Goal: Task Accomplishment & Management: Manage account settings

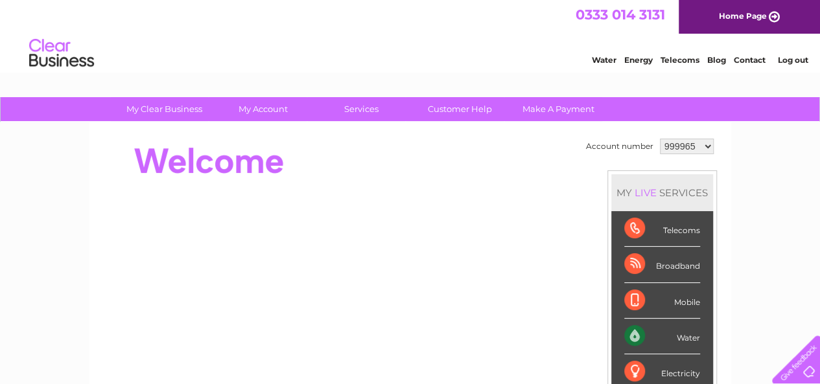
click at [703, 145] on select "999965 999992 1091300" at bounding box center [687, 147] width 54 height 16
select select "999992"
click at [660, 139] on select "999965 999992 1091300" at bounding box center [687, 147] width 54 height 16
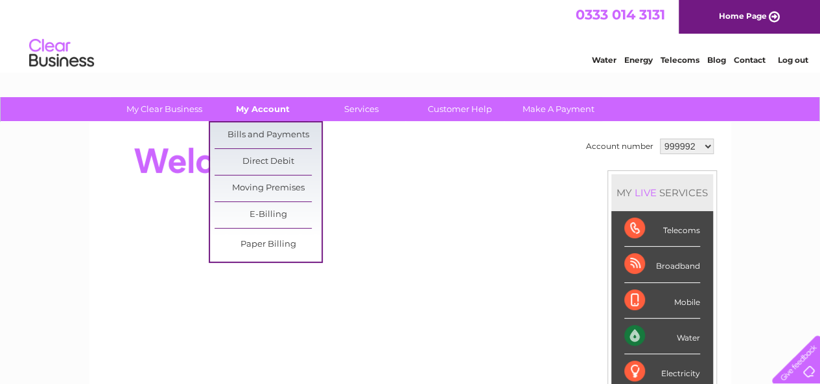
click at [273, 106] on link "My Account" at bounding box center [262, 109] width 107 height 24
click at [278, 141] on link "Bills and Payments" at bounding box center [268, 135] width 107 height 26
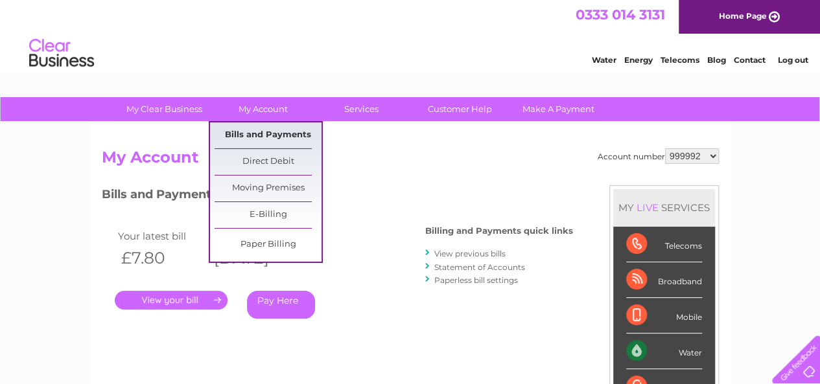
click at [262, 132] on link "Bills and Payments" at bounding box center [268, 135] width 107 height 26
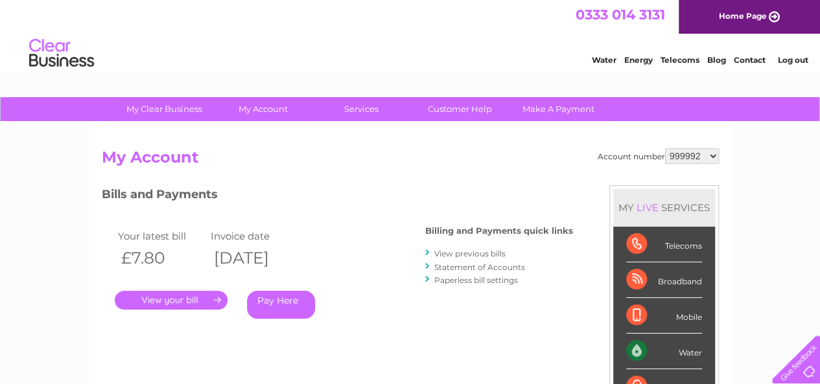
click at [461, 255] on link "View previous bills" at bounding box center [469, 254] width 71 height 10
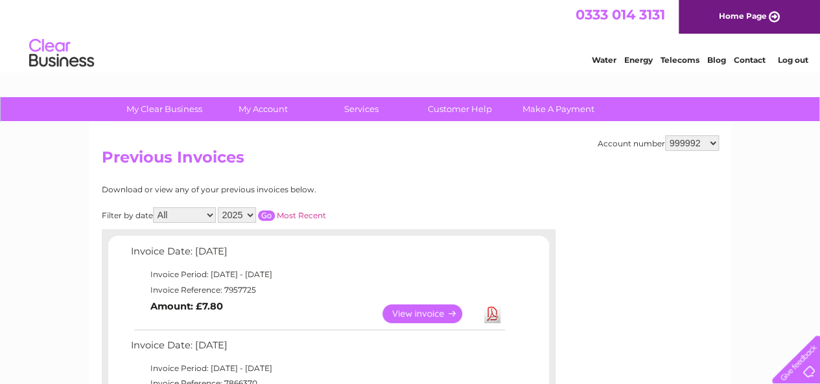
scroll to position [324, 0]
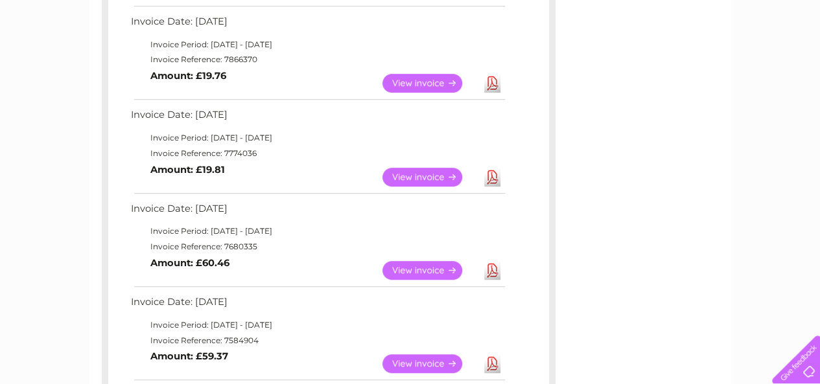
click at [432, 82] on link "View" at bounding box center [429, 83] width 95 height 19
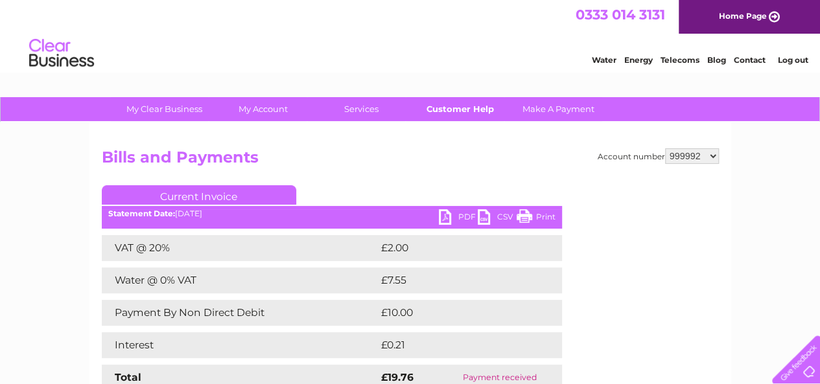
scroll to position [332, 0]
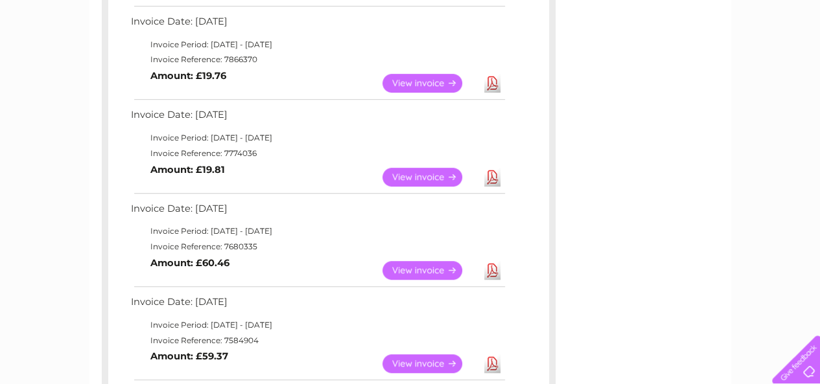
click at [410, 171] on link "View" at bounding box center [429, 177] width 95 height 19
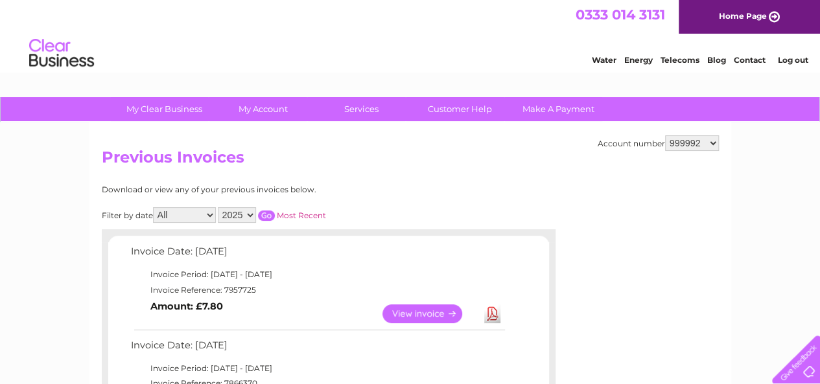
click at [436, 309] on link "View" at bounding box center [429, 314] width 95 height 19
click at [713, 144] on select "999965 999992 1091300" at bounding box center [692, 143] width 54 height 16
select select "999965"
click at [665, 135] on select "999965 999992 1091300" at bounding box center [692, 143] width 54 height 16
click at [437, 315] on link "View" at bounding box center [429, 314] width 95 height 19
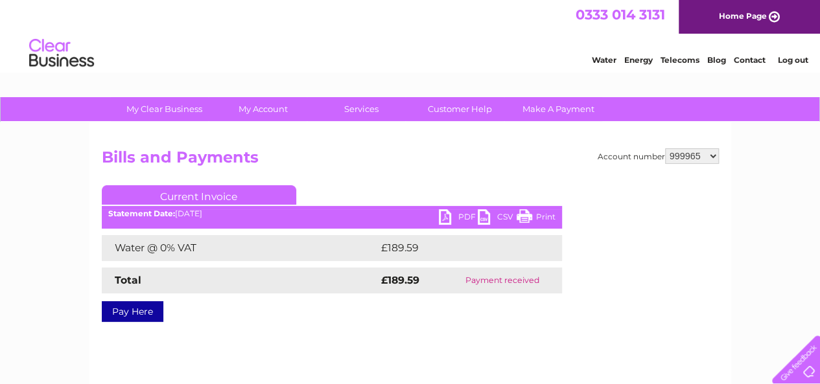
click at [717, 155] on select "999965 999992 1091300" at bounding box center [692, 156] width 54 height 16
select select "1091300"
click at [665, 148] on select "999965 999992 1091300" at bounding box center [692, 156] width 54 height 16
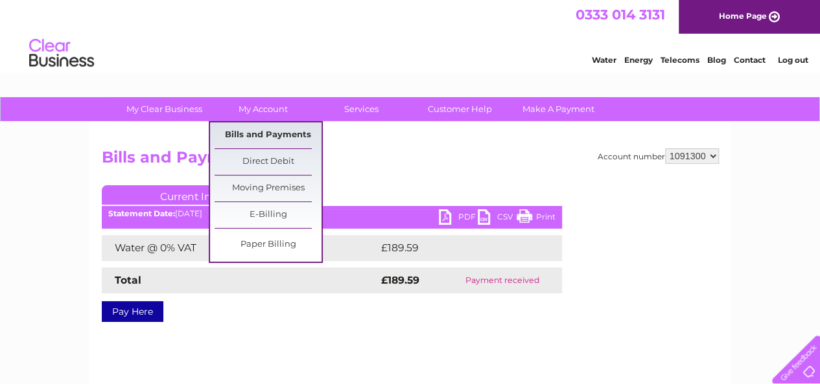
click at [271, 133] on link "Bills and Payments" at bounding box center [268, 135] width 107 height 26
